Goal: Register for event/course

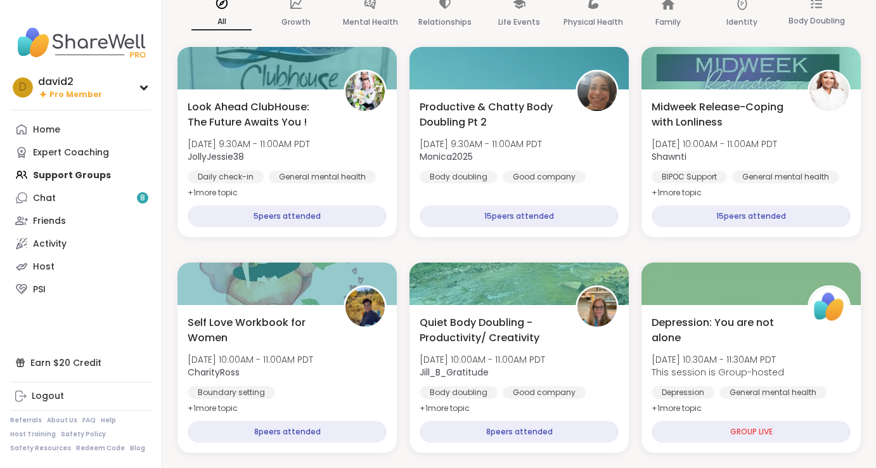
scroll to position [122, 0]
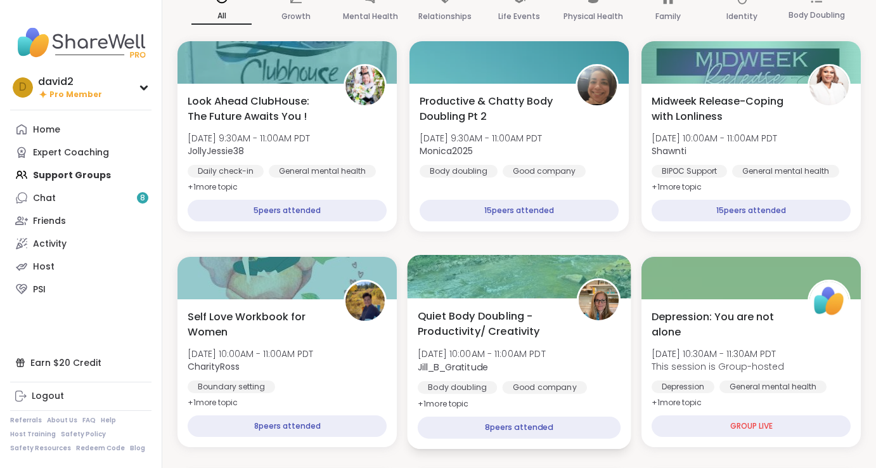
click at [499, 320] on span "Quiet Body Doubling - Productivity/ Creativity" at bounding box center [490, 323] width 145 height 31
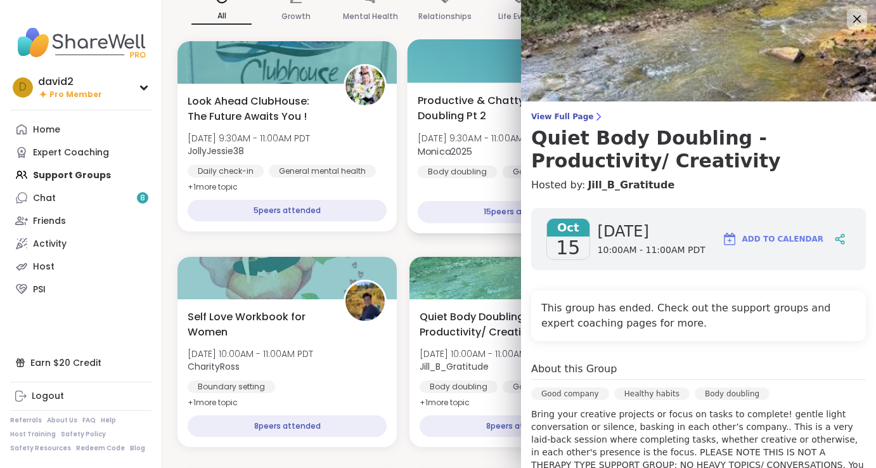
click at [502, 138] on span "[DATE] 9:30AM - 11:00AM PDT" at bounding box center [480, 138] width 125 height 13
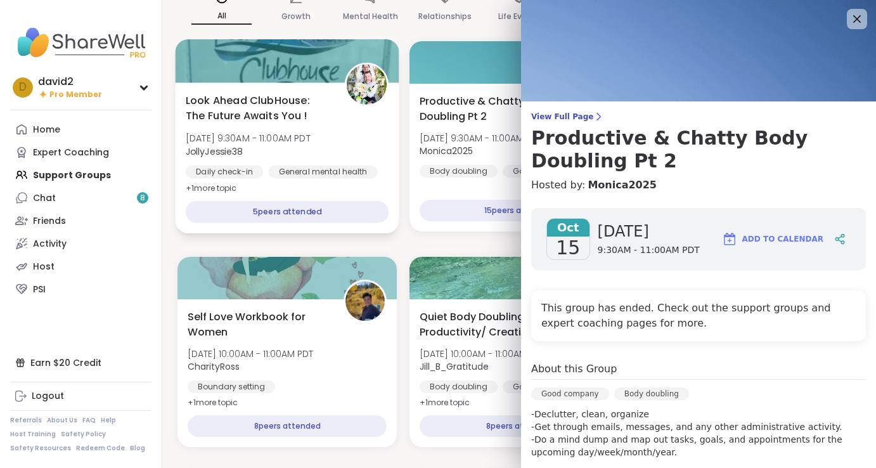
click at [310, 166] on div "General mental health" at bounding box center [322, 171] width 109 height 13
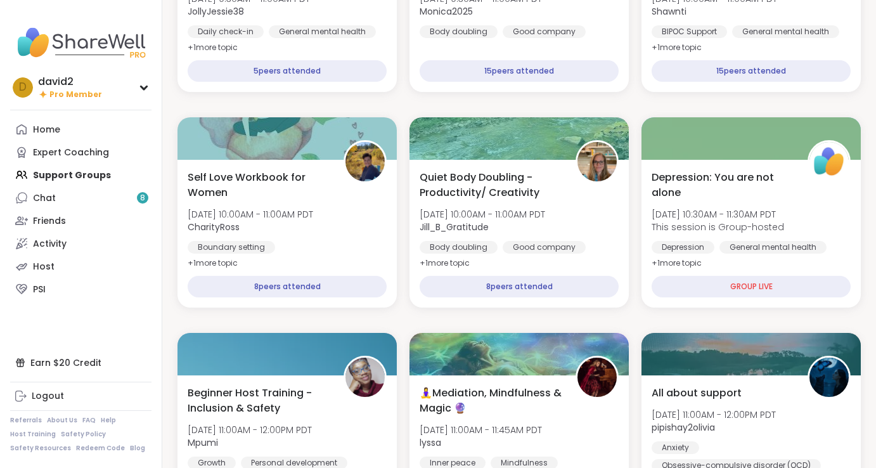
scroll to position [302, 0]
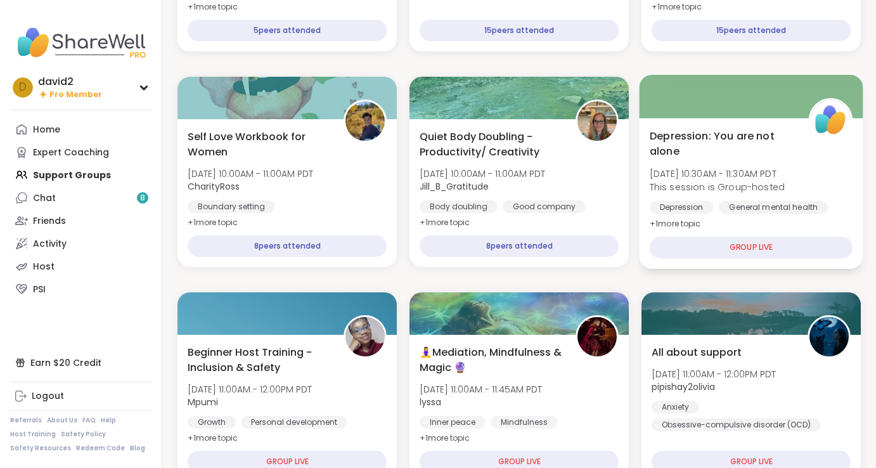
click at [683, 177] on span "[DATE] 10:30AM - 11:30AM PDT" at bounding box center [717, 173] width 135 height 13
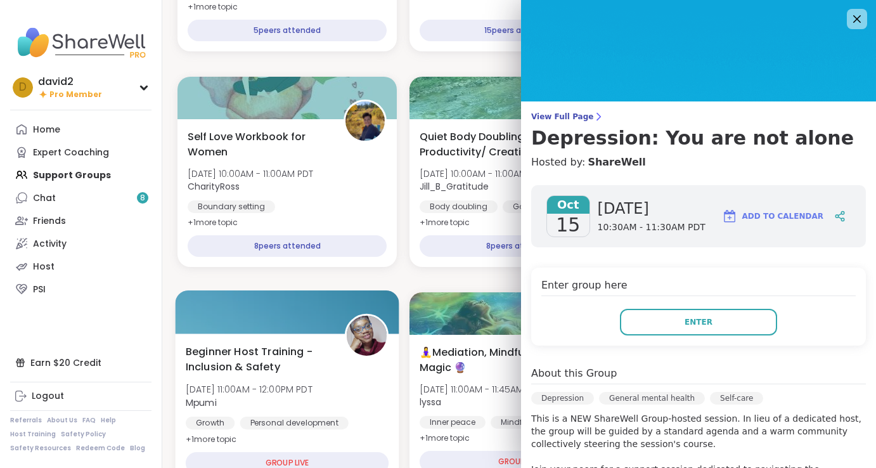
click at [295, 329] on div at bounding box center [288, 311] width 224 height 43
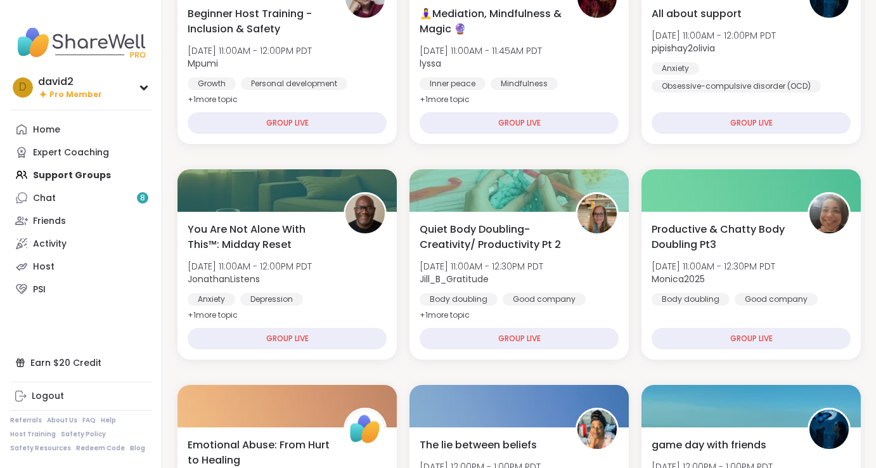
scroll to position [647, 0]
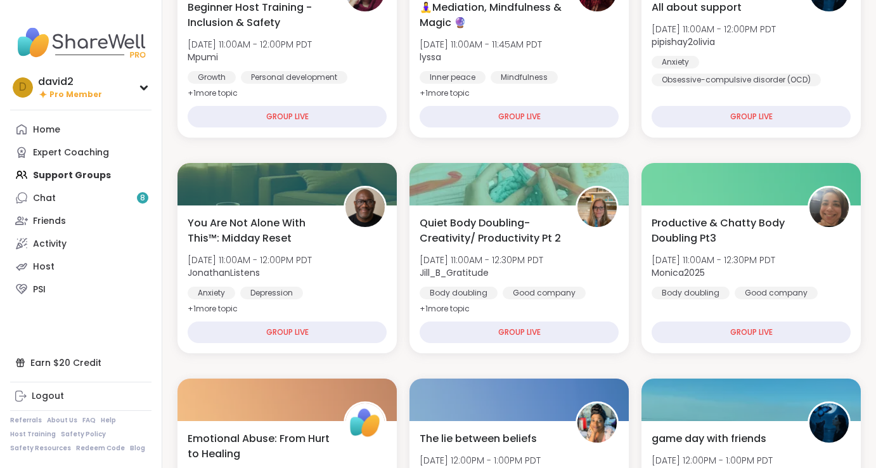
click at [372, 282] on div "You Are Not Alone With This™: Midday Reset [DATE] 11:00AM - 12:00PM PDT Jonatha…" at bounding box center [287, 266] width 199 height 101
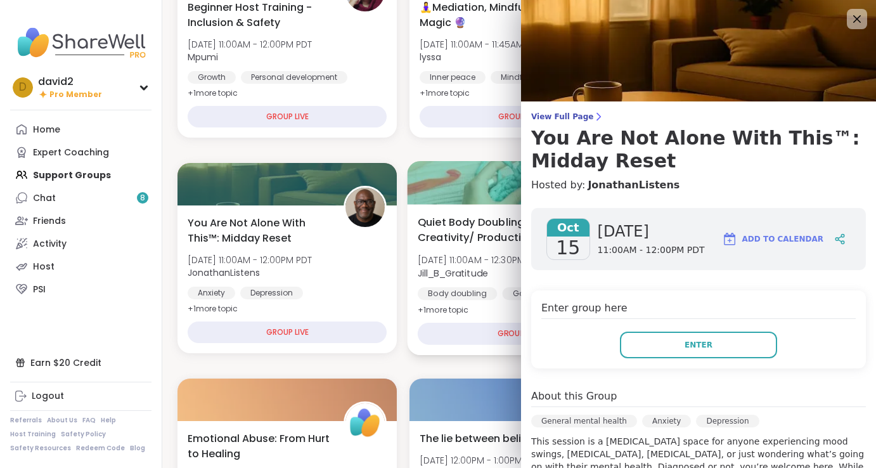
click at [453, 265] on span "[DATE] 11:00AM - 12:30PM PDT" at bounding box center [481, 260] width 126 height 13
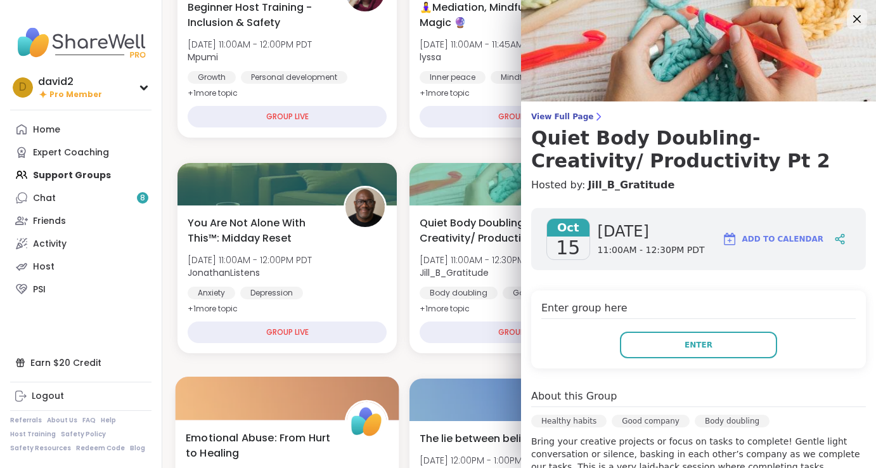
click at [343, 393] on div at bounding box center [288, 398] width 224 height 43
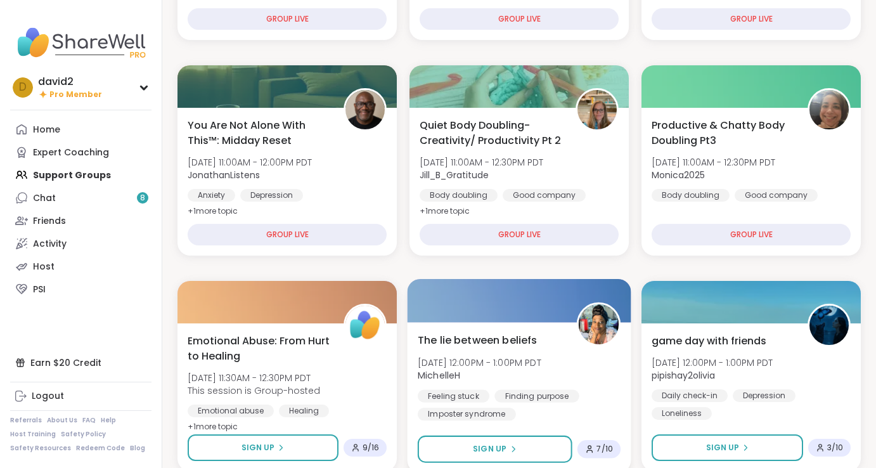
scroll to position [639, 0]
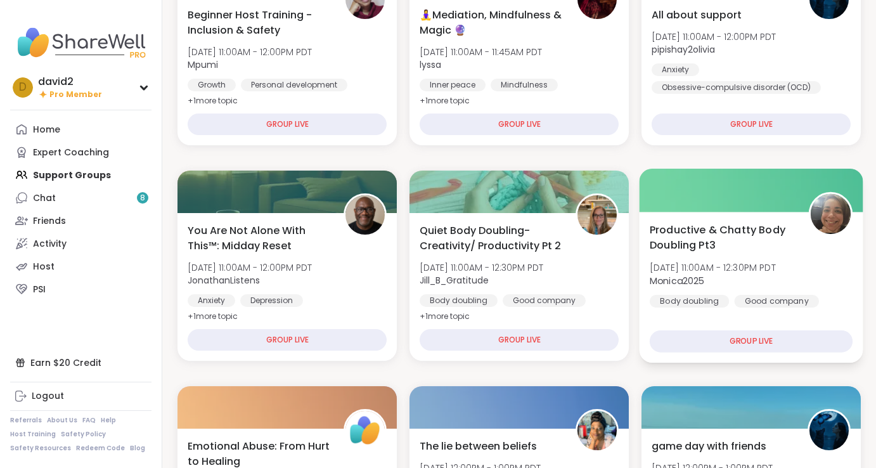
click at [690, 247] on span "Productive & Chatty Body Doubling Pt3" at bounding box center [722, 237] width 145 height 31
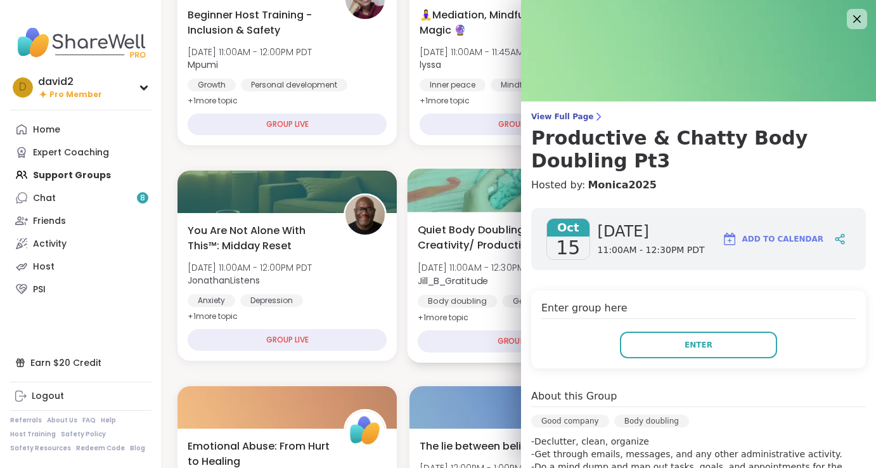
click at [465, 253] on span "Quiet Body Doubling- Creativity/ Productivity Pt 2" at bounding box center [490, 237] width 145 height 31
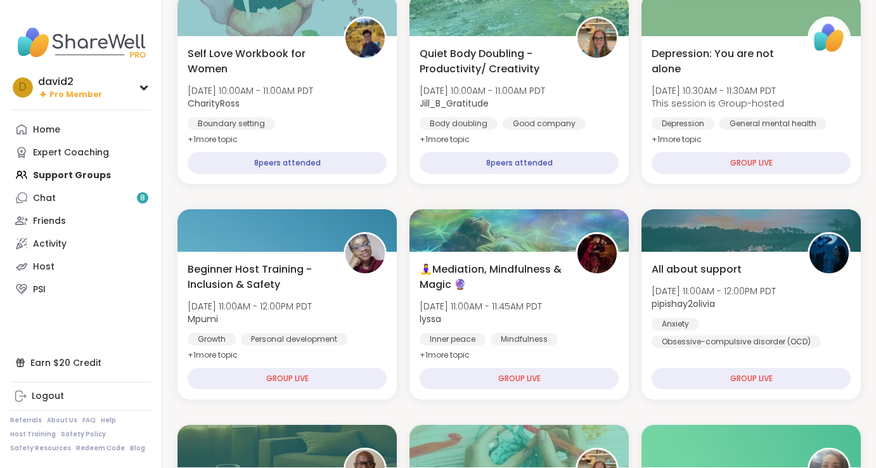
scroll to position [0, 0]
